Goal: Task Accomplishment & Management: Complete application form

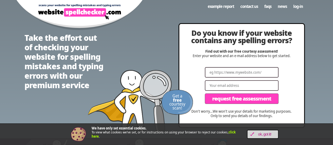
click at [255, 71] on input "Website" at bounding box center [242, 72] width 74 height 11
paste input "[PERSON_NAME]'s Mega-Yacht"
type input "a"
paste input "[URL][DOMAIN_NAME]"
type input "[URL][DOMAIN_NAME]"
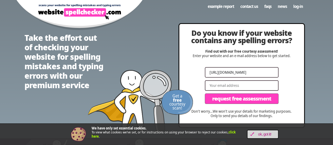
click at [221, 86] on input "Email" at bounding box center [242, 85] width 74 height 11
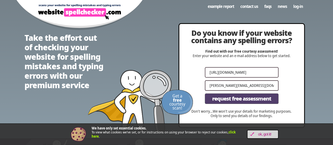
type input "[PERSON_NAME][EMAIL_ADDRESS][DOMAIN_NAME]"
click at [219, 96] on span "Request Free Assessment" at bounding box center [241, 98] width 59 height 5
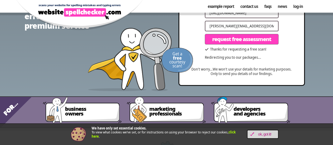
scroll to position [74, 0]
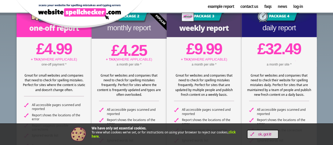
scroll to position [53, 0]
